Goal: Task Accomplishment & Management: Manage account settings

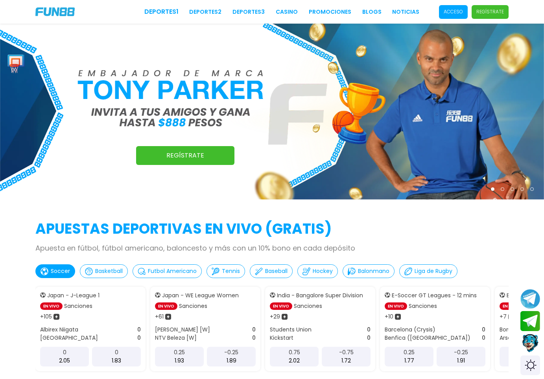
click at [458, 15] on span "Acceso" at bounding box center [453, 12] width 29 height 14
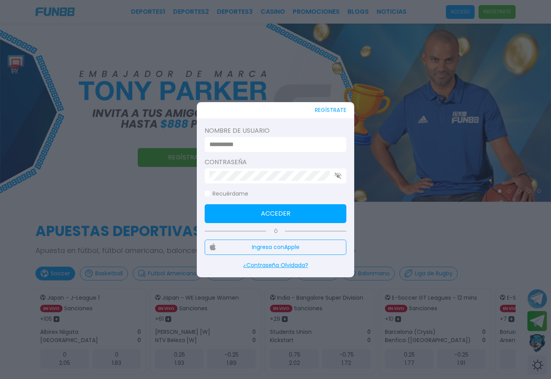
click at [259, 133] on label "Nombre de usuario" at bounding box center [275, 130] width 142 height 9
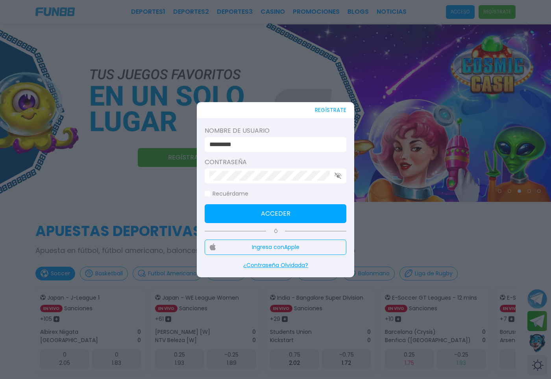
click at [244, 149] on input "*********" at bounding box center [272, 144] width 127 height 9
type input "*********"
click at [254, 214] on button "Acceder" at bounding box center [275, 213] width 142 height 19
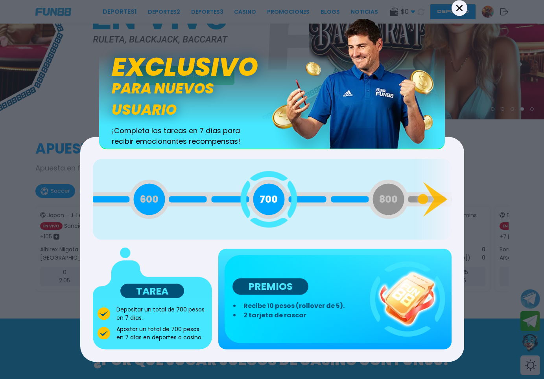
scroll to position [241, 0]
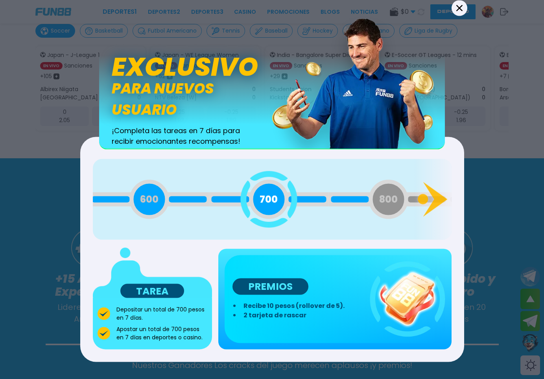
click at [149, 288] on p "TAREA" at bounding box center [152, 291] width 64 height 14
click at [451, 9] on button "Back" at bounding box center [459, 8] width 16 height 16
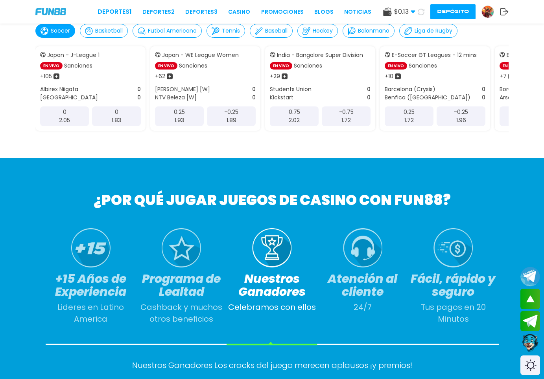
click at [486, 13] on img at bounding box center [488, 12] width 12 height 12
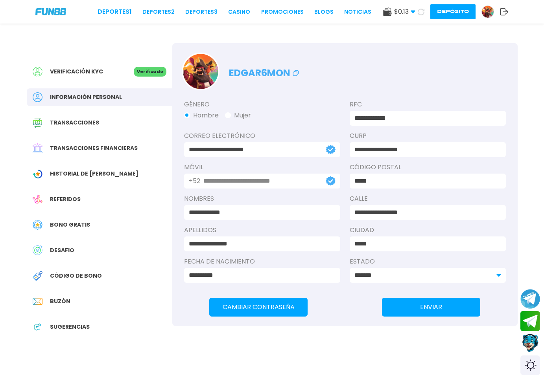
click at [67, 249] on span "DESAFIO" at bounding box center [62, 251] width 24 height 8
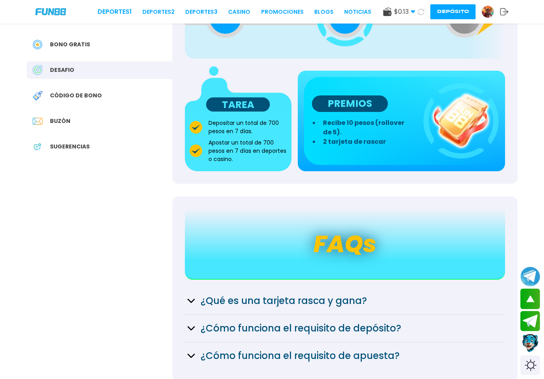
scroll to position [160, 0]
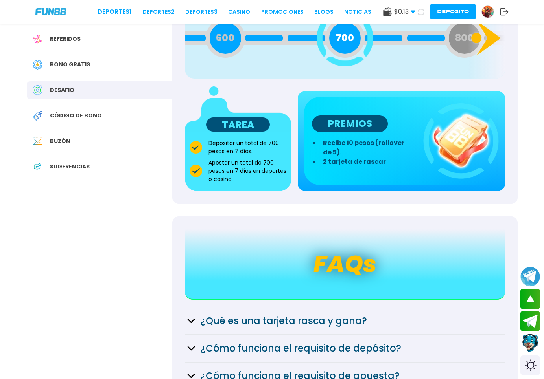
click at [476, 46] on icon at bounding box center [486, 38] width 38 height 38
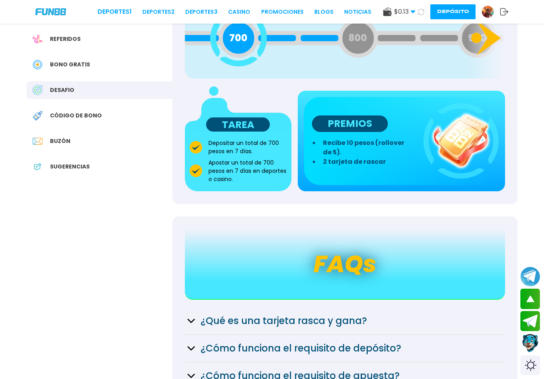
click at [476, 46] on icon at bounding box center [486, 38] width 38 height 38
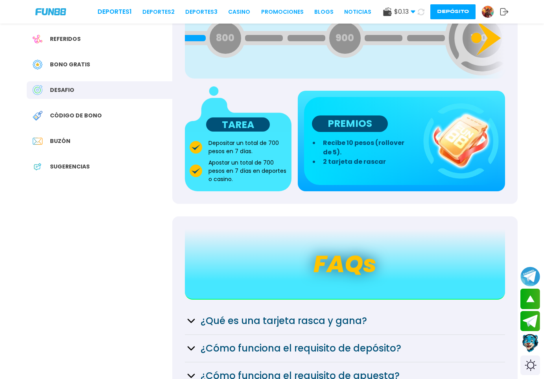
click at [491, 32] on icon at bounding box center [488, 38] width 24 height 35
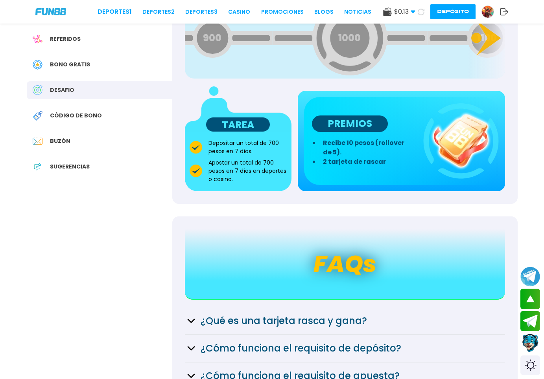
drag, startPoint x: 320, startPoint y: 41, endPoint x: 332, endPoint y: 48, distance: 13.9
click at [320, 45] on div "1000" at bounding box center [349, 38] width 75 height 75
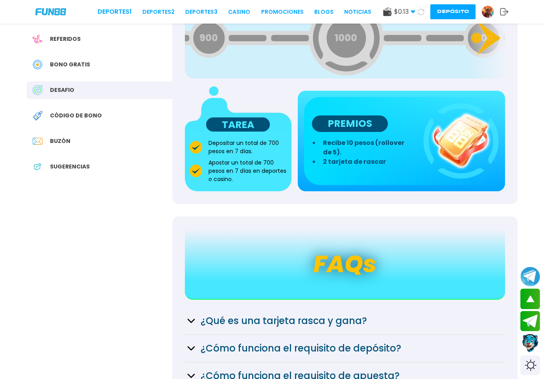
click at [334, 48] on div "1000" at bounding box center [346, 38] width 75 height 75
click at [334, 48] on div "1000" at bounding box center [345, 38] width 75 height 75
click at [482, 32] on icon at bounding box center [486, 38] width 38 height 38
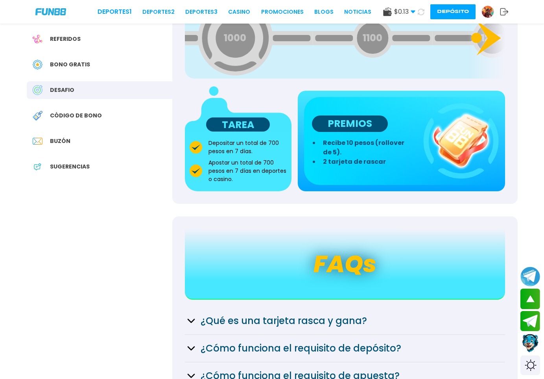
click at [482, 33] on icon at bounding box center [486, 38] width 38 height 38
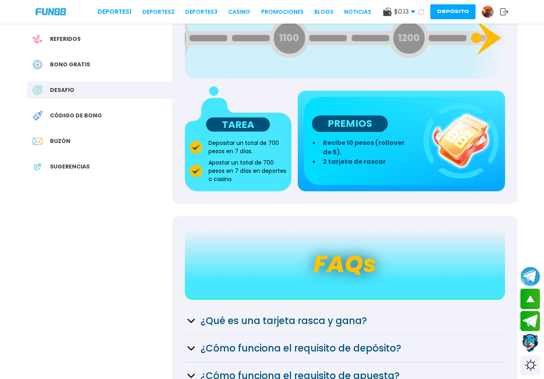
click at [482, 33] on icon at bounding box center [486, 38] width 38 height 38
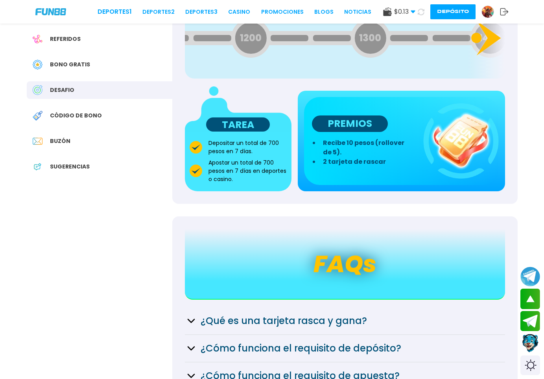
click at [482, 33] on icon at bounding box center [486, 38] width 38 height 38
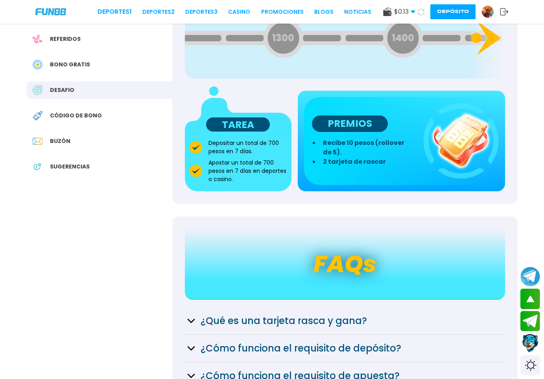
click at [482, 33] on icon at bounding box center [486, 38] width 38 height 38
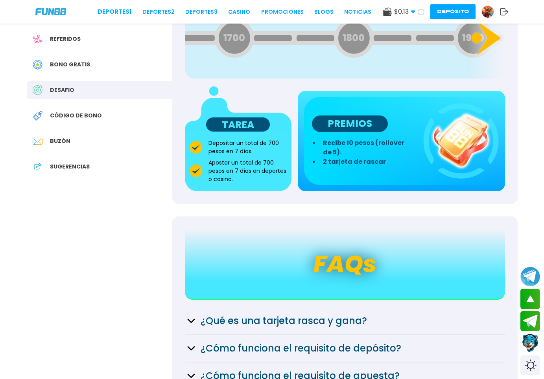
click at [482, 33] on icon at bounding box center [486, 38] width 38 height 38
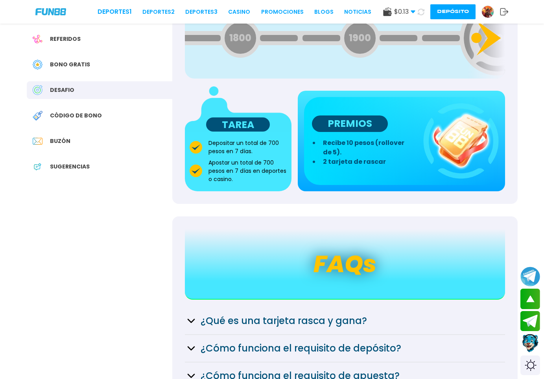
click at [482, 33] on icon at bounding box center [486, 38] width 38 height 38
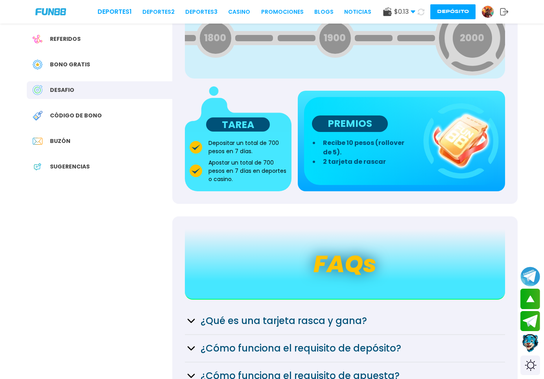
click at [482, 33] on div "100 200 300 400 500 600 700 800 900 1000 1100 1200 1300 1400 1500 1600 1700 180…" at bounding box center [345, 38] width 320 height 81
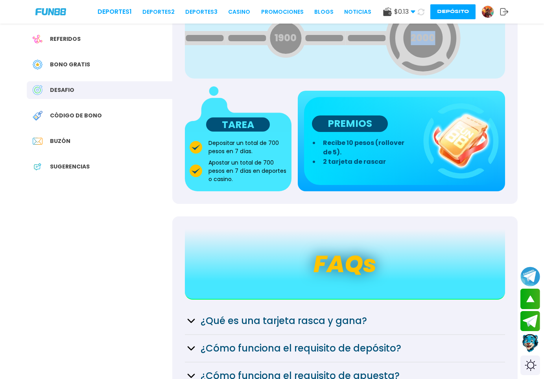
click at [421, 42] on span "2000" at bounding box center [423, 38] width 24 height 14
click at [421, 42] on span "2000" at bounding box center [422, 38] width 24 height 14
click at [421, 42] on span "2000" at bounding box center [421, 38] width 24 height 14
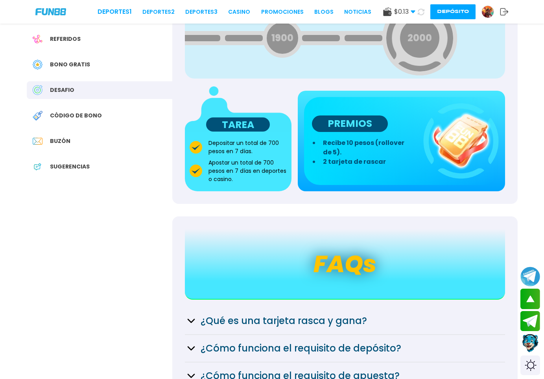
click at [81, 121] on div "Código de bono" at bounding box center [100, 116] width 146 height 18
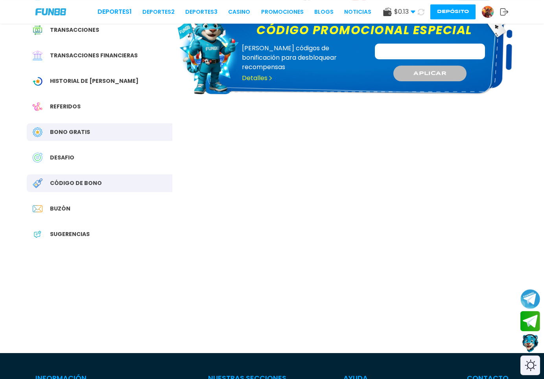
scroll to position [120, 0]
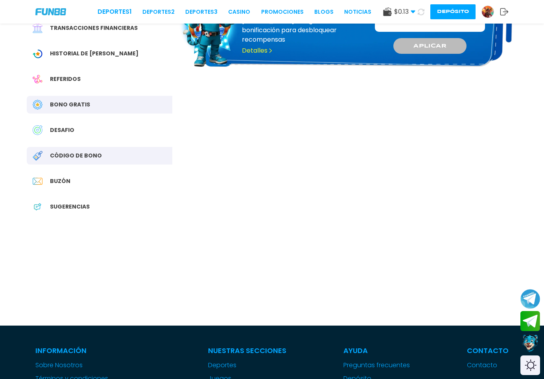
click at [69, 123] on div "DESAFIO" at bounding box center [100, 131] width 146 height 18
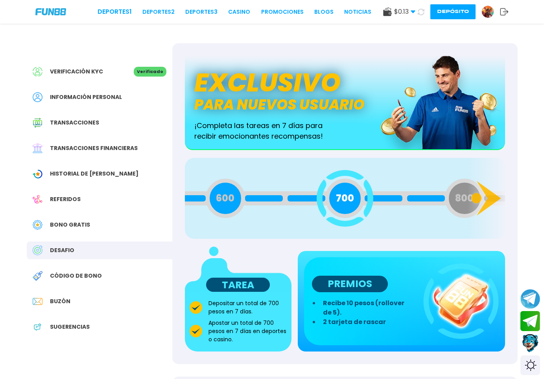
scroll to position [120, 0]
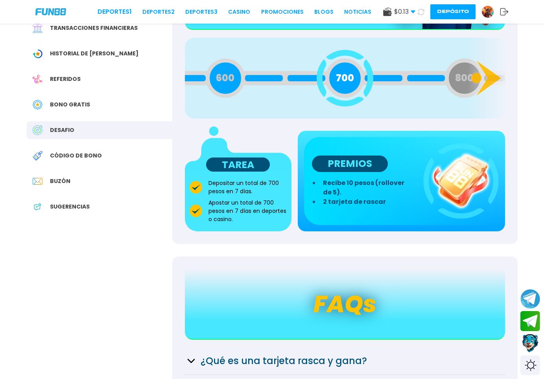
click at [92, 99] on div "Bono Gratis" at bounding box center [100, 105] width 146 height 18
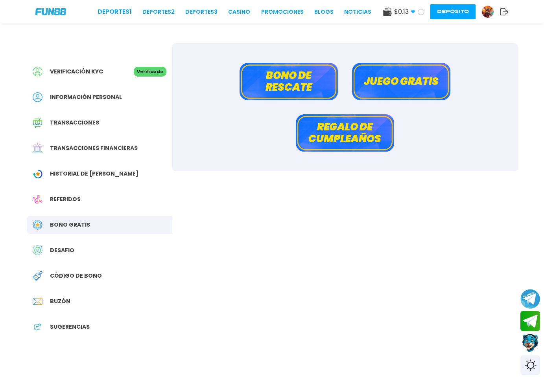
click at [401, 82] on button "Juego gratis" at bounding box center [401, 81] width 98 height 37
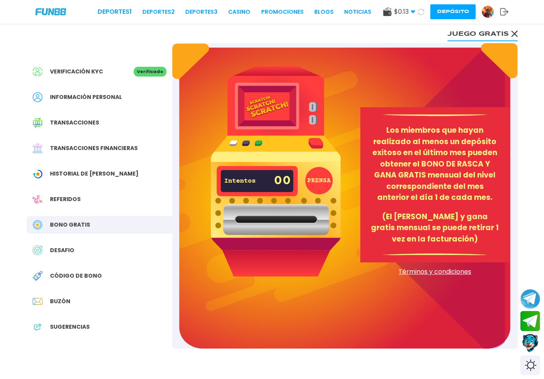
click at [486, 33] on button "Juego gratis" at bounding box center [483, 34] width 70 height 16
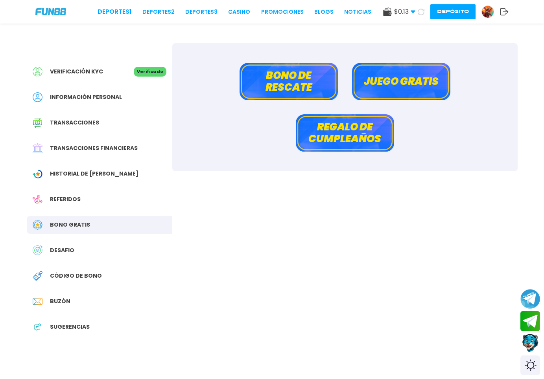
click at [289, 91] on button "Bono de rescate" at bounding box center [288, 81] width 98 height 37
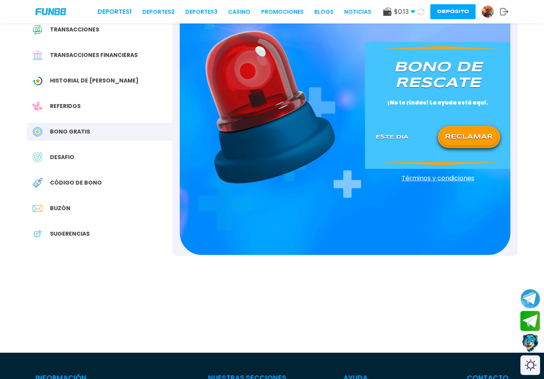
scroll to position [120, 0]
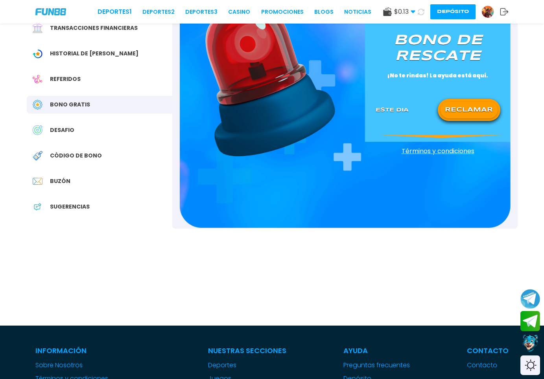
click at [453, 103] on button "RECLAMAR" at bounding box center [468, 110] width 57 height 17
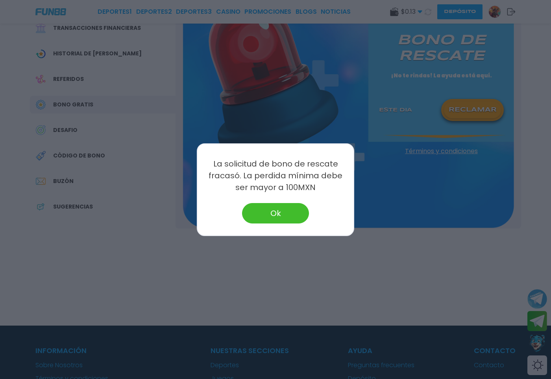
click at [264, 206] on button "Ok" at bounding box center [275, 213] width 67 height 20
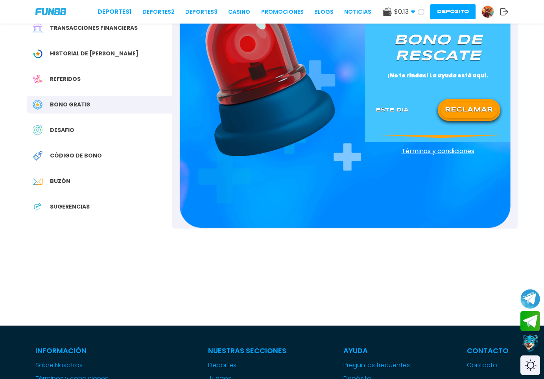
click at [105, 186] on div "Buzón" at bounding box center [100, 182] width 146 height 18
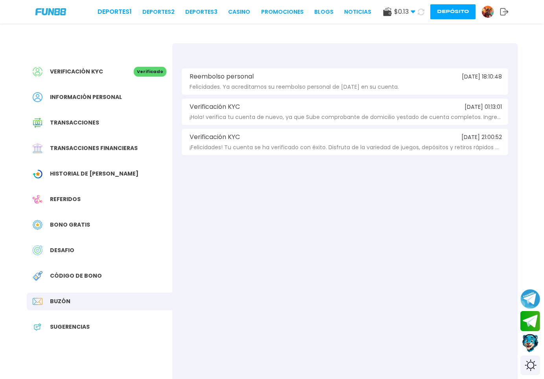
click at [79, 92] on div "Información personal" at bounding box center [100, 97] width 146 height 18
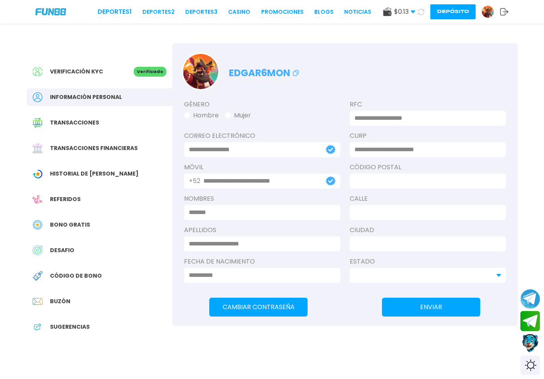
type input "**********"
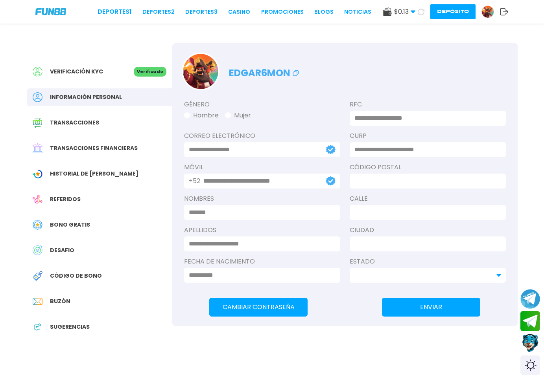
type input "**********"
type input "*****"
type input "**********"
type input "*****"
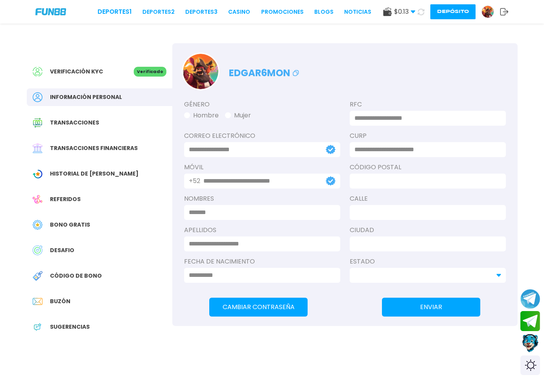
type input "*******"
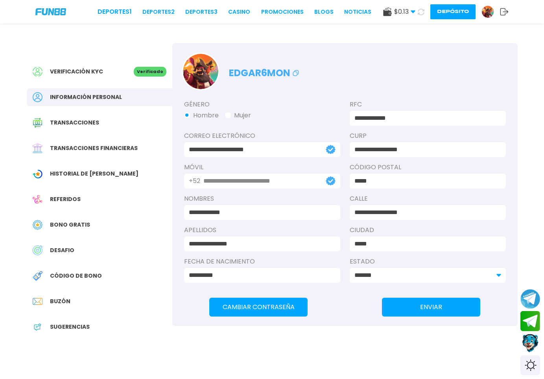
click at [95, 75] on span "Verificación KYC" at bounding box center [76, 72] width 53 height 8
click at [485, 14] on img at bounding box center [488, 12] width 12 height 12
click at [466, 9] on button "Depósito" at bounding box center [452, 11] width 45 height 15
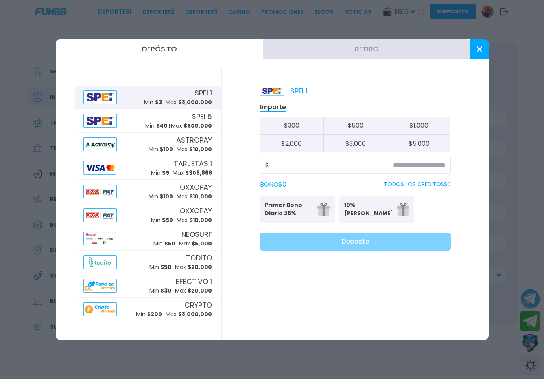
click at [291, 124] on button "$ 300" at bounding box center [292, 126] width 64 height 18
type input "***"
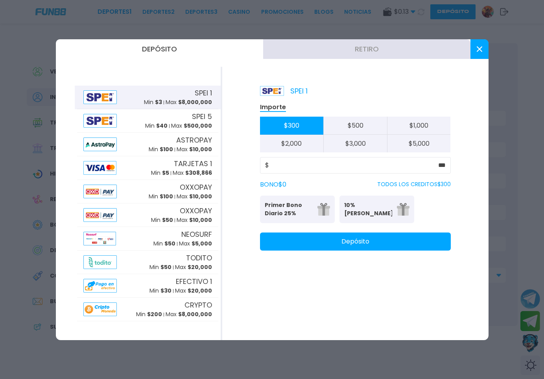
click at [478, 52] on button at bounding box center [479, 49] width 18 height 20
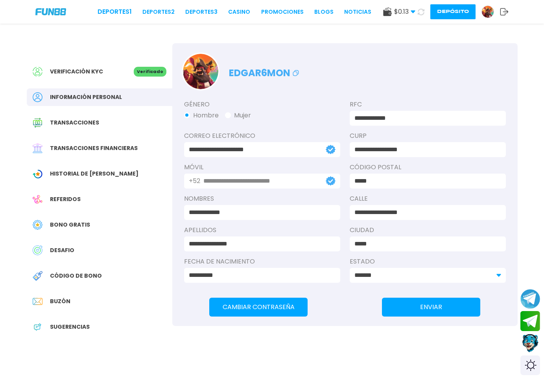
click at [507, 19] on div "$ 0.13 Dinero Real $ 0.13 Depósito [PERSON_NAME]" at bounding box center [445, 11] width 125 height 15
click at [506, 12] on icon at bounding box center [504, 12] width 9 height 8
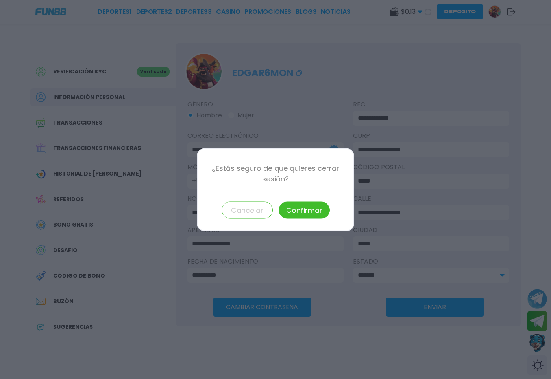
click at [287, 212] on button "Confirmar" at bounding box center [303, 210] width 51 height 17
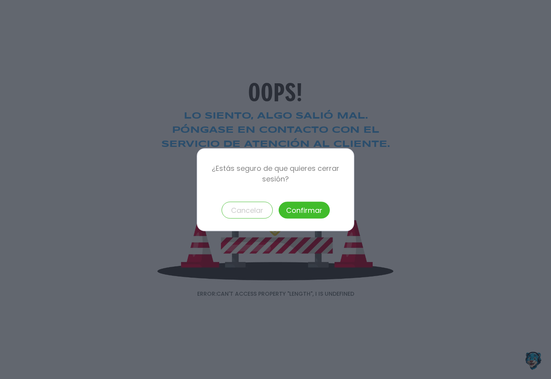
click at [310, 212] on button "Confirmar" at bounding box center [303, 210] width 51 height 17
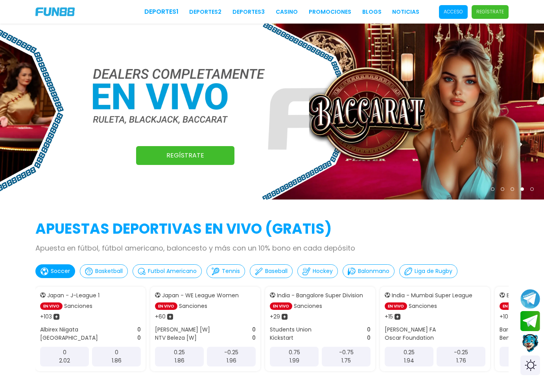
click at [454, 6] on span "Acceso" at bounding box center [453, 12] width 29 height 14
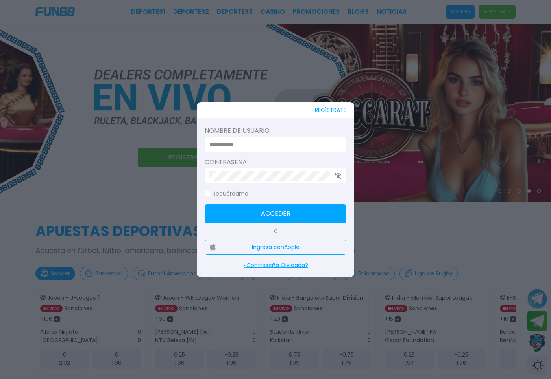
click at [259, 134] on label "Nombre de usuario" at bounding box center [275, 130] width 142 height 9
click at [256, 139] on div at bounding box center [275, 144] width 142 height 15
click at [251, 143] on input at bounding box center [272, 144] width 127 height 9
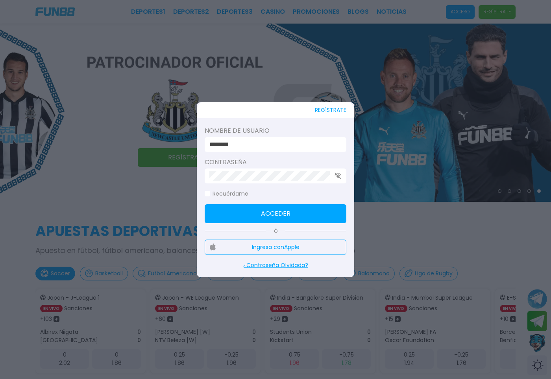
type input "********"
click at [261, 213] on button "Acceder" at bounding box center [275, 213] width 142 height 19
